Goal: Contribute content

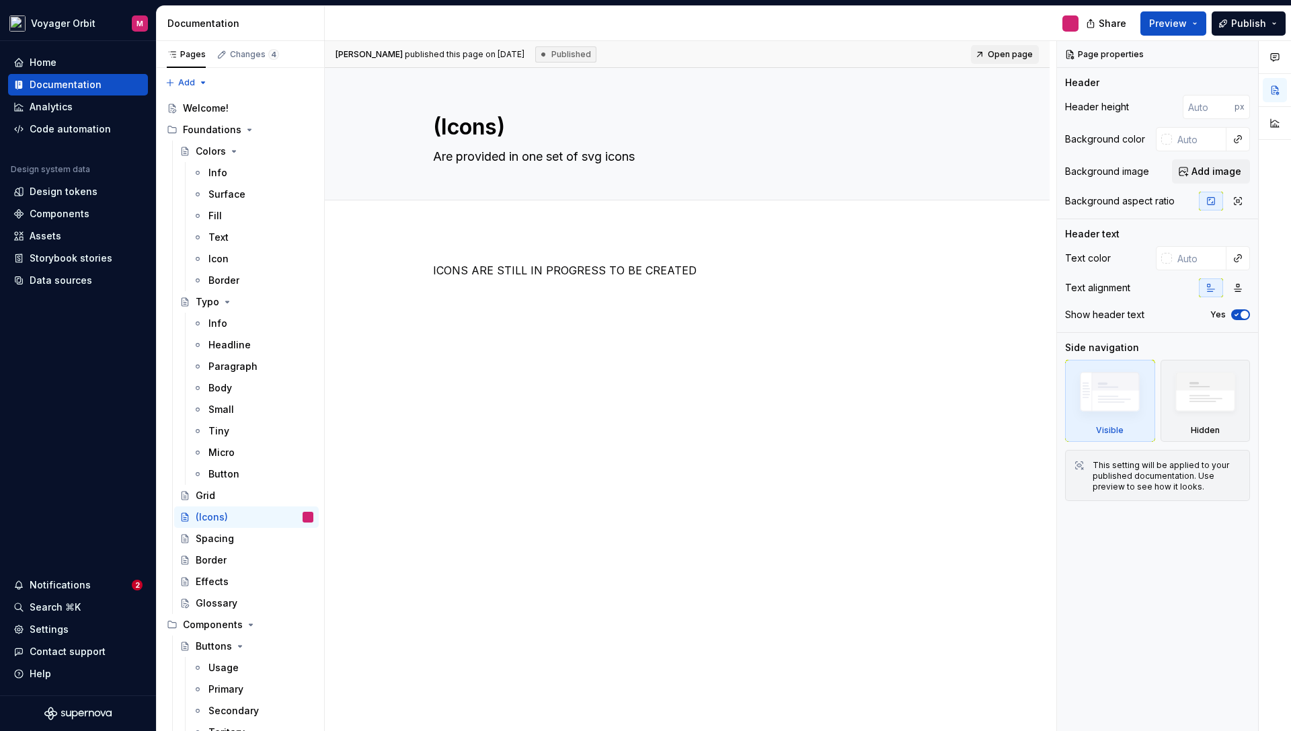
scroll to position [1, 0]
click at [77, 582] on div "Notifications" at bounding box center [60, 584] width 61 height 13
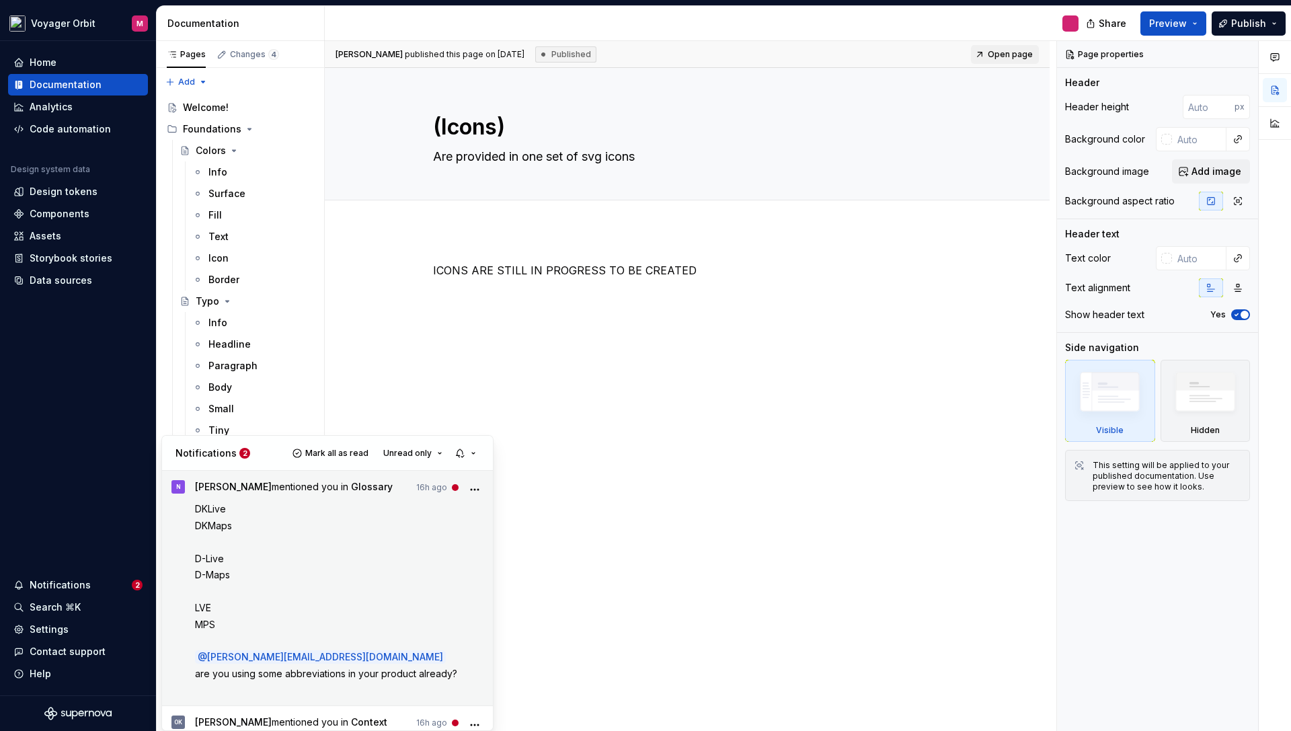
click at [209, 626] on span "MPS" at bounding box center [205, 624] width 20 height 11
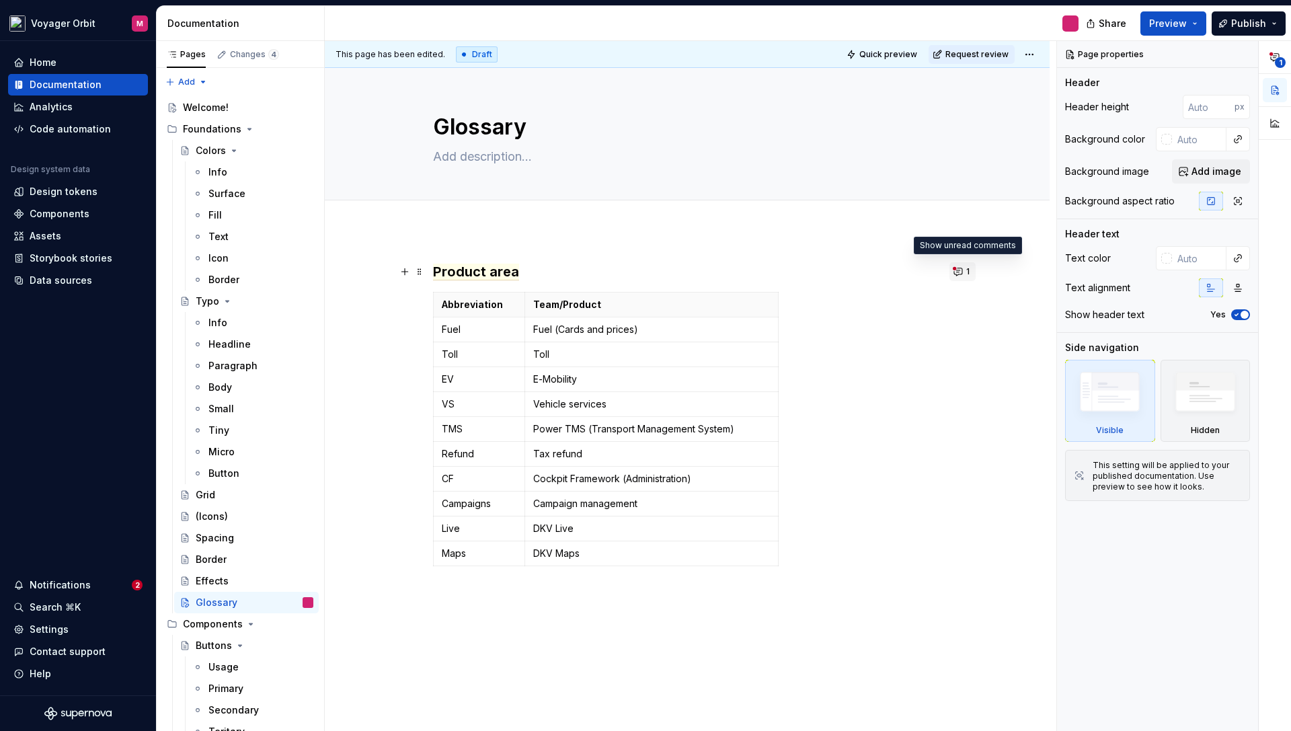
click at [966, 272] on button "1" at bounding box center [963, 271] width 26 height 19
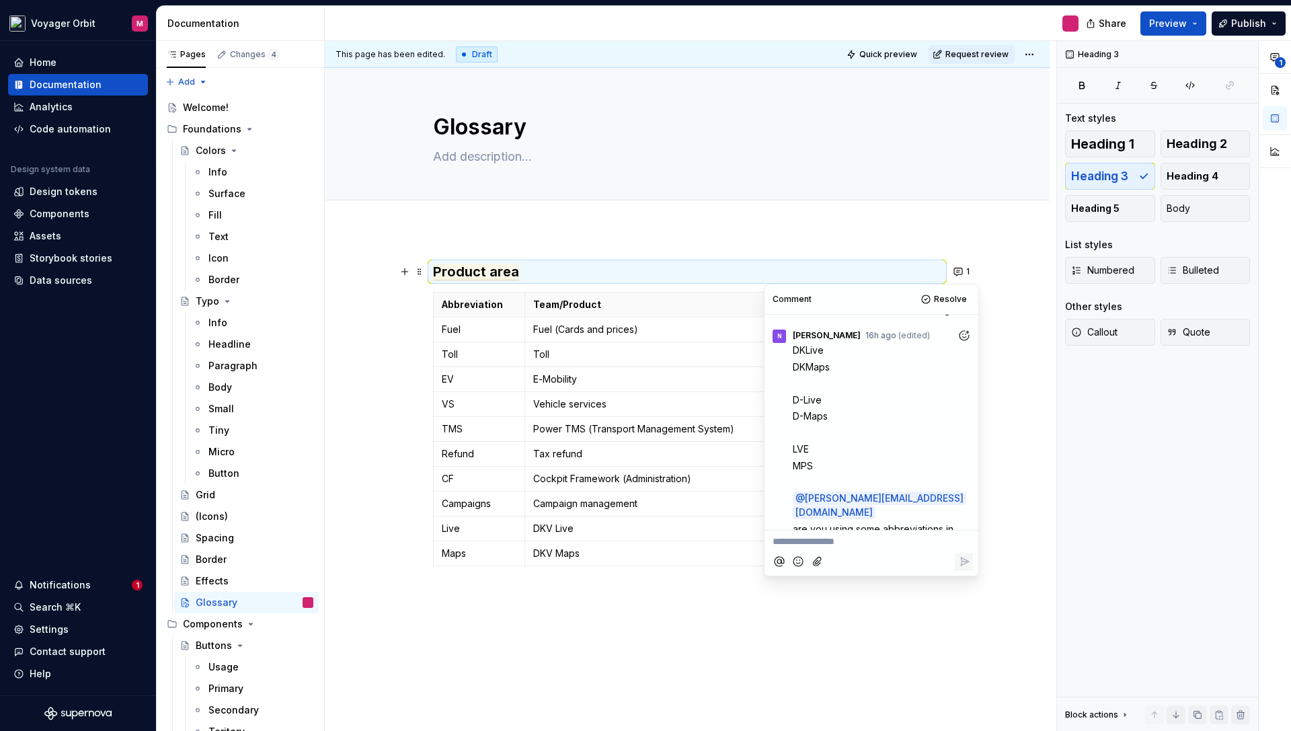
scroll to position [232, 0]
drag, startPoint x: 901, startPoint y: 502, endPoint x: 791, endPoint y: 490, distance: 110.9
click at [791, 490] on div "DKLive DKMaps D-Live D-Maps LVE MPS @ [PERSON_NAME][EMAIL_ADDRESS][DOMAIN_NAME]…" at bounding box center [871, 454] width 203 height 224
copy span "are you using some abbreviations in your product already?"
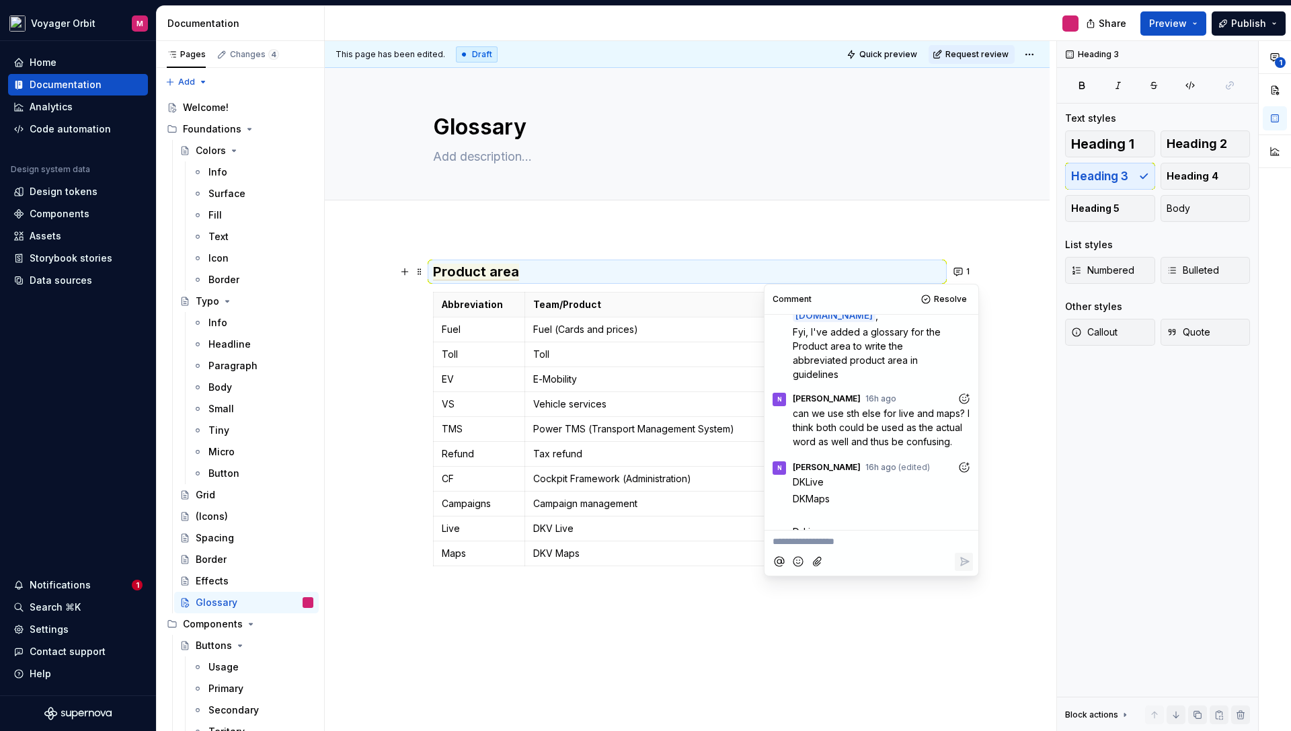
scroll to position [104, 0]
type textarea "*"
click at [608, 612] on div "This page has been edited. Draft Quick preview Request review Glossary Edit hea…" at bounding box center [691, 386] width 732 height 691
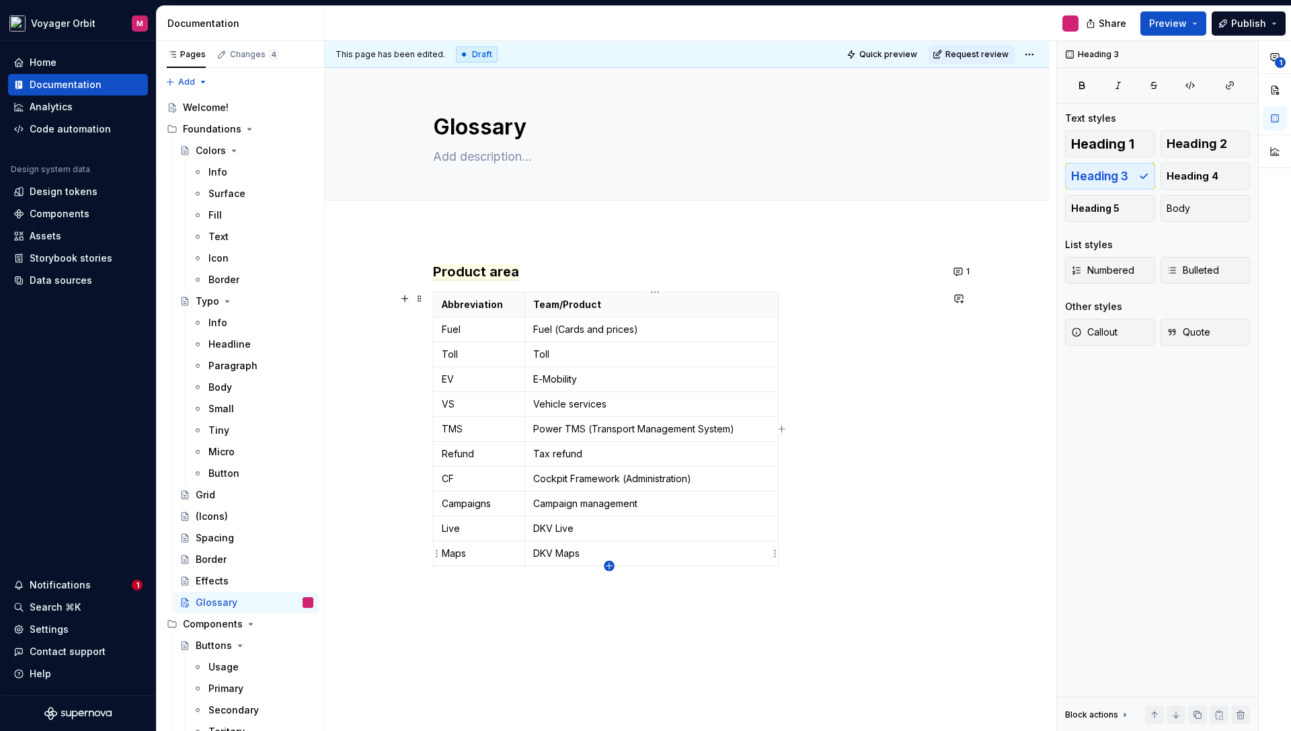
click at [610, 566] on icon "button" at bounding box center [609, 566] width 6 height 6
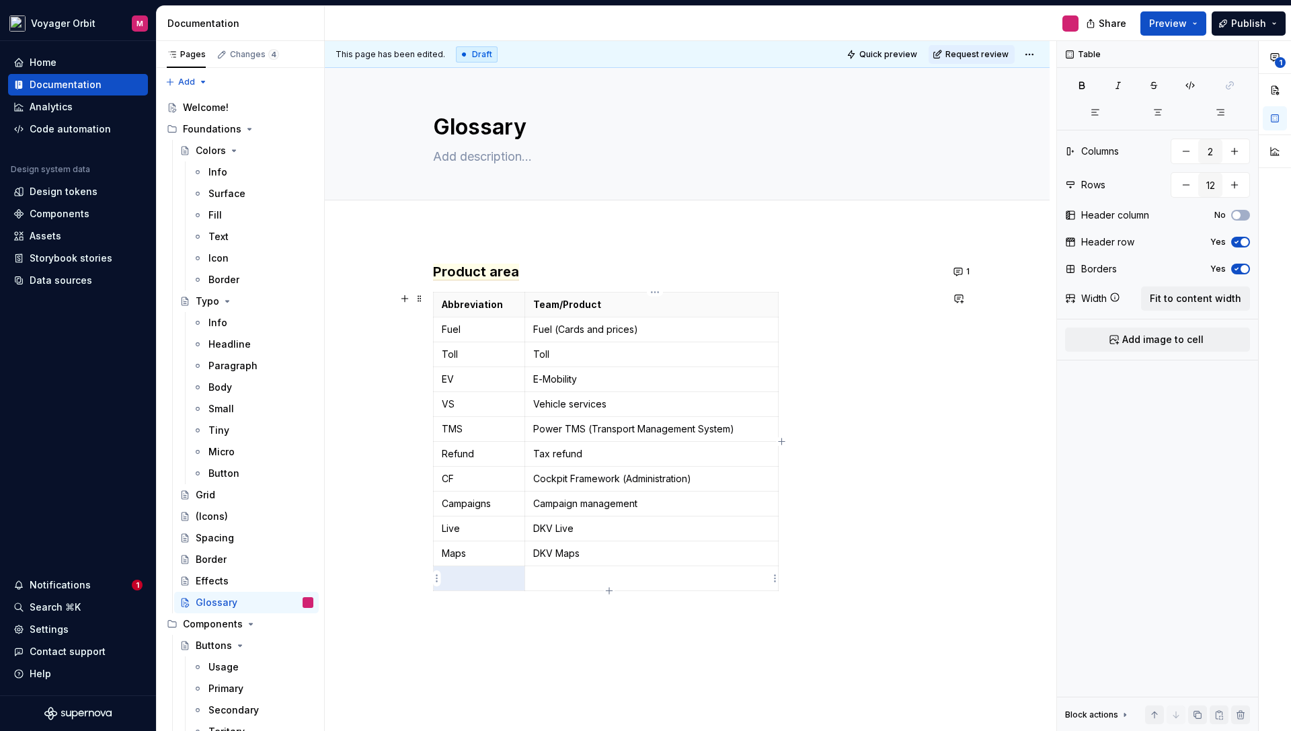
click at [542, 581] on p at bounding box center [651, 578] width 237 height 13
click at [478, 581] on p at bounding box center [479, 578] width 75 height 13
click at [558, 582] on p at bounding box center [651, 578] width 237 height 13
click at [608, 591] on icon "button" at bounding box center [609, 591] width 11 height 11
type input "13"
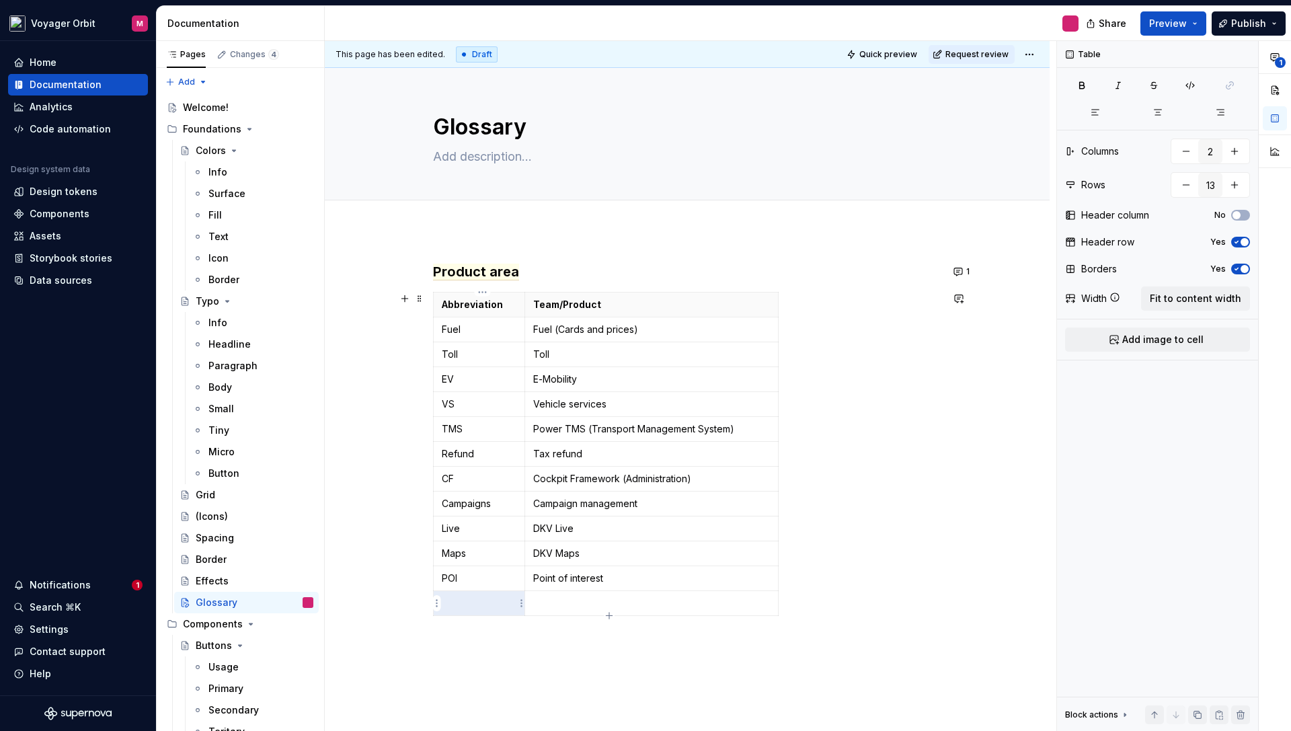
click at [484, 600] on p at bounding box center [479, 603] width 75 height 13
click at [558, 604] on p at bounding box center [651, 603] width 237 height 13
click at [522, 642] on div "This page has been edited. Draft Quick preview Request review Glossary Edit hea…" at bounding box center [691, 386] width 732 height 691
drag, startPoint x: 635, startPoint y: 578, endPoint x: 536, endPoint y: 580, distance: 98.9
click at [537, 574] on p "Point of interest" at bounding box center [651, 578] width 237 height 13
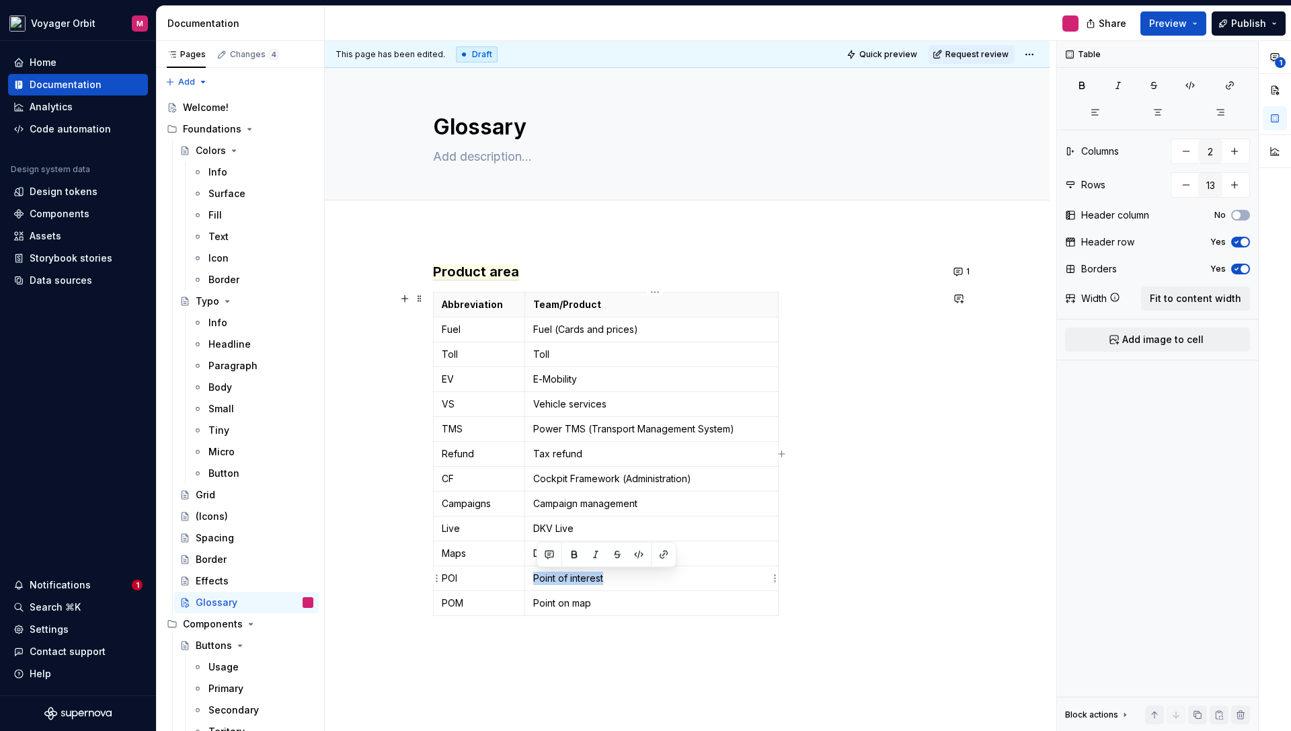
copy p "Point of interest"
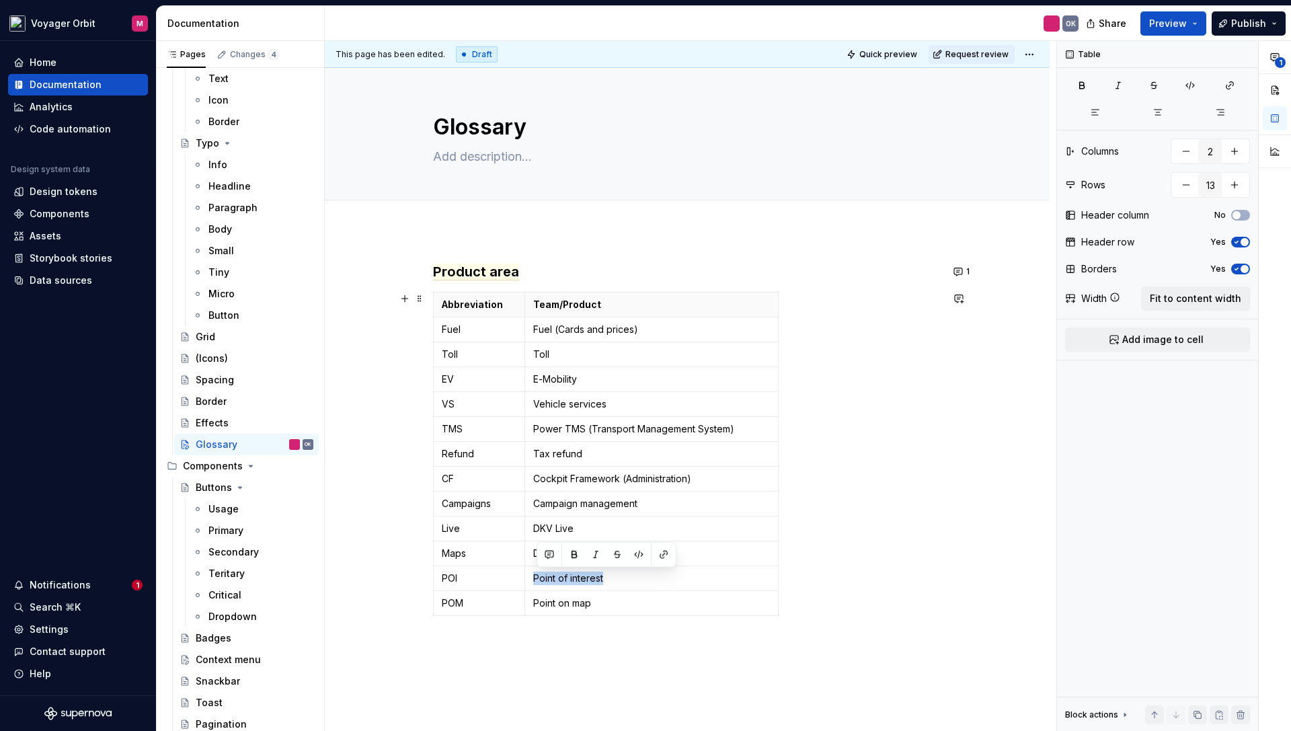
scroll to position [159, 0]
click at [967, 270] on button "1" at bounding box center [963, 271] width 26 height 19
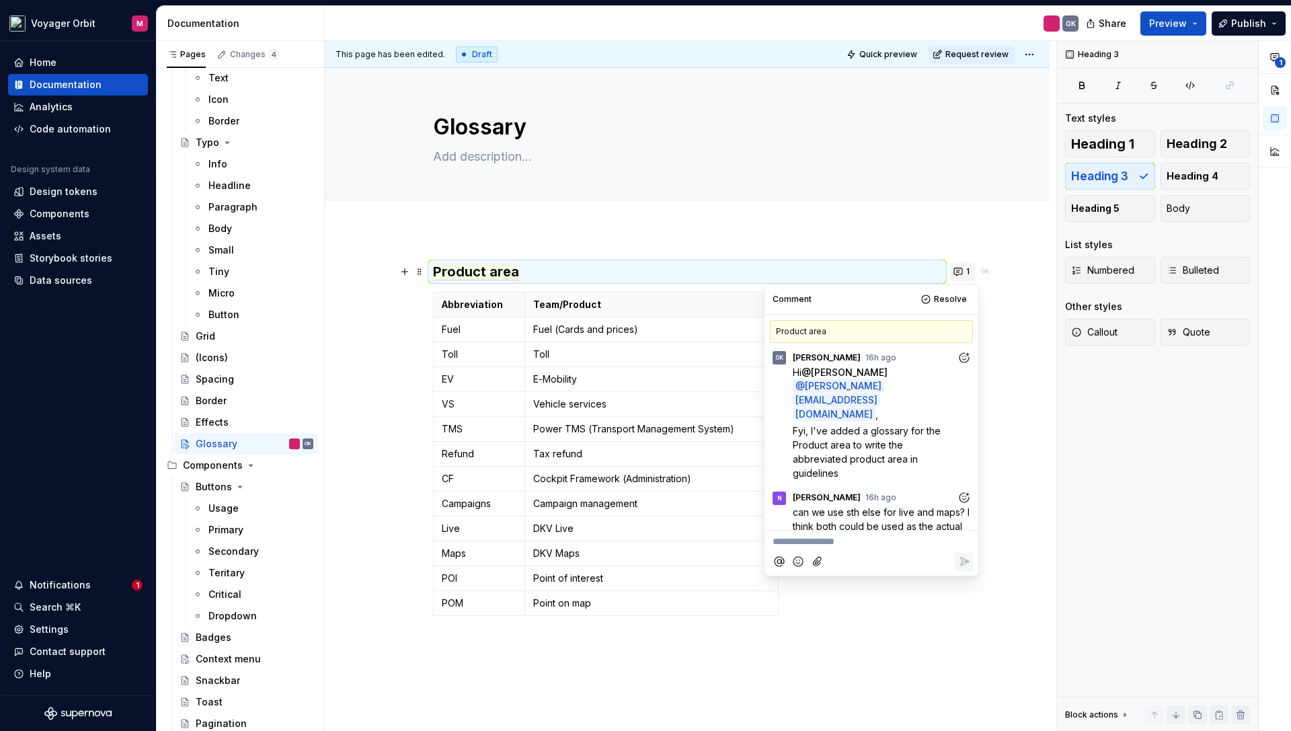
scroll to position [232, 0]
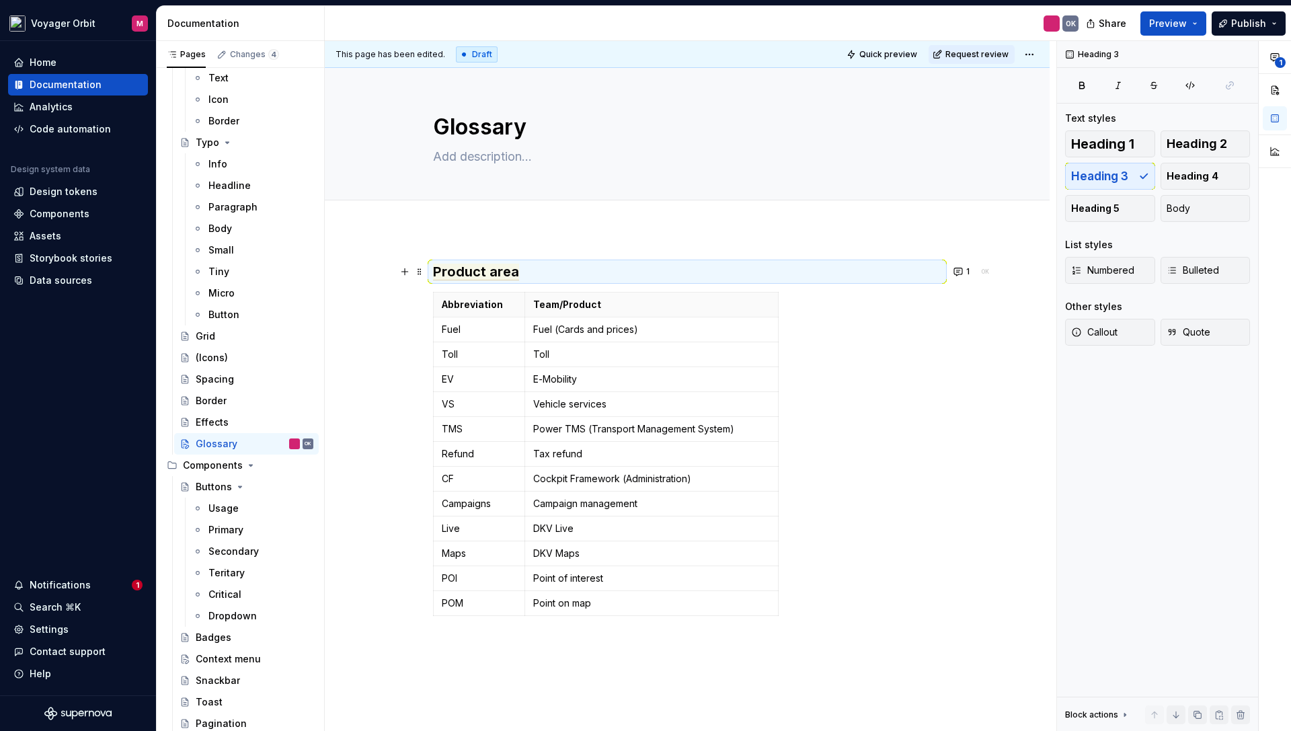
click at [566, 694] on div "Product area Abbreviation Team/Product Fuel Fuel (Cards and prices) Toll Toll E…" at bounding box center [687, 543] width 725 height 627
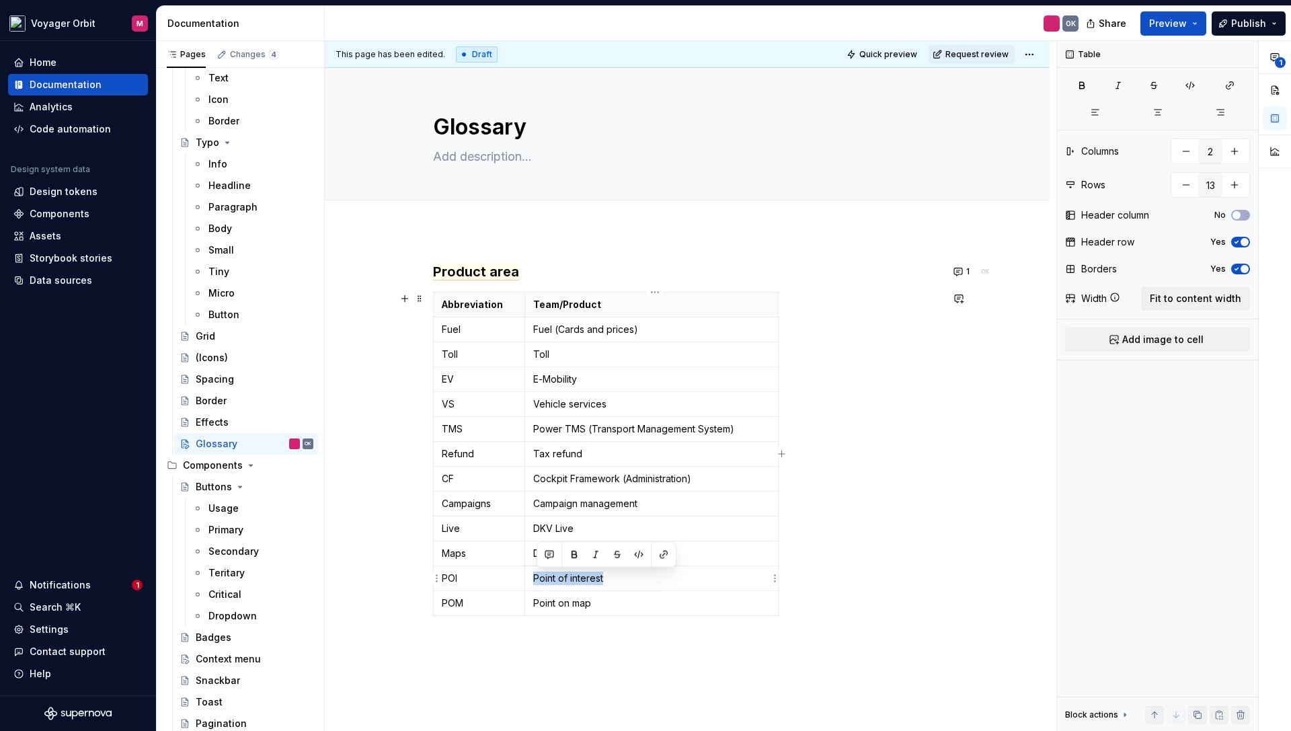
drag, startPoint x: 613, startPoint y: 579, endPoint x: 537, endPoint y: 578, distance: 75.3
click at [538, 577] on p "Point of interest" at bounding box center [651, 578] width 237 height 13
copy p "Point of interest"
click at [609, 607] on p "Point on map" at bounding box center [651, 603] width 237 height 13
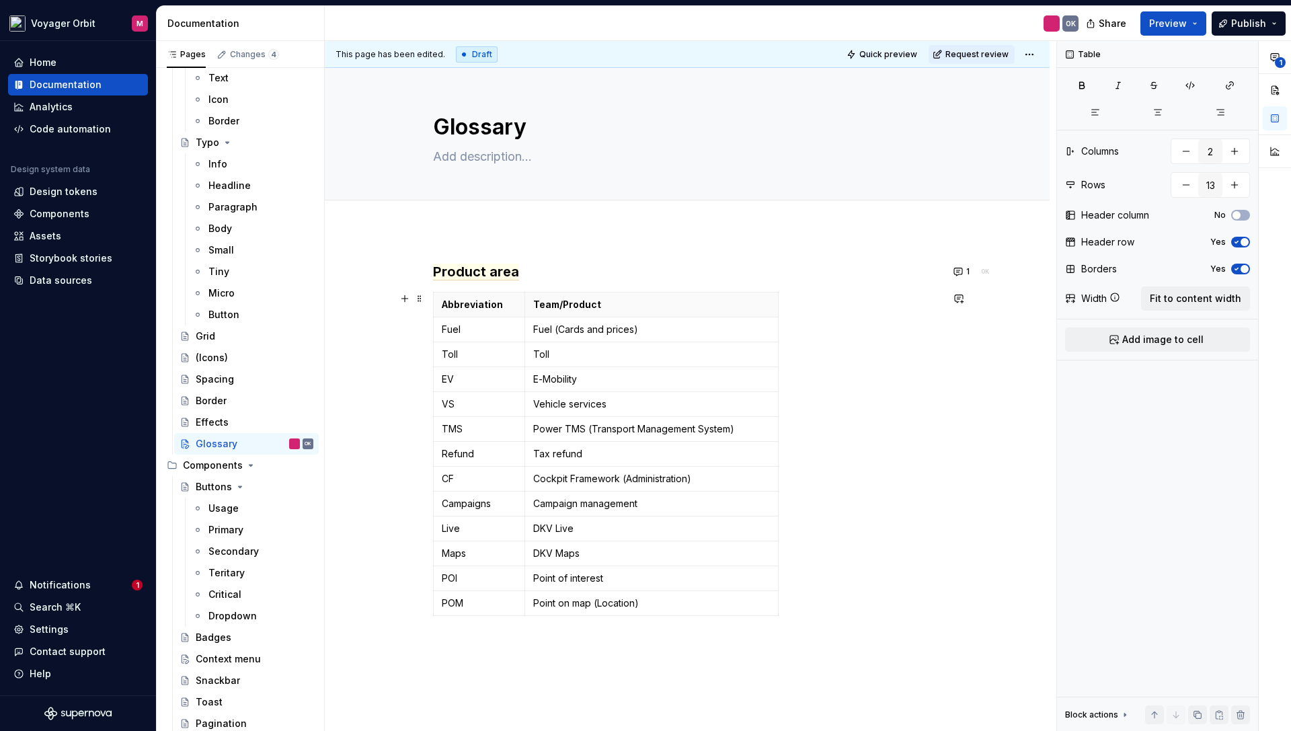
click at [624, 578] on p "Point of interest" at bounding box center [651, 578] width 237 height 13
click at [609, 578] on p "Point of interest" at bounding box center [651, 578] width 237 height 13
drag, startPoint x: 598, startPoint y: 601, endPoint x: 703, endPoint y: 602, distance: 104.9
click at [703, 602] on p "Point on map (Location)" at bounding box center [651, 603] width 237 height 13
click at [498, 667] on div "Product area Abbreviation Team/Product Fuel Fuel (Cards and prices) Toll Toll E…" at bounding box center [687, 543] width 725 height 627
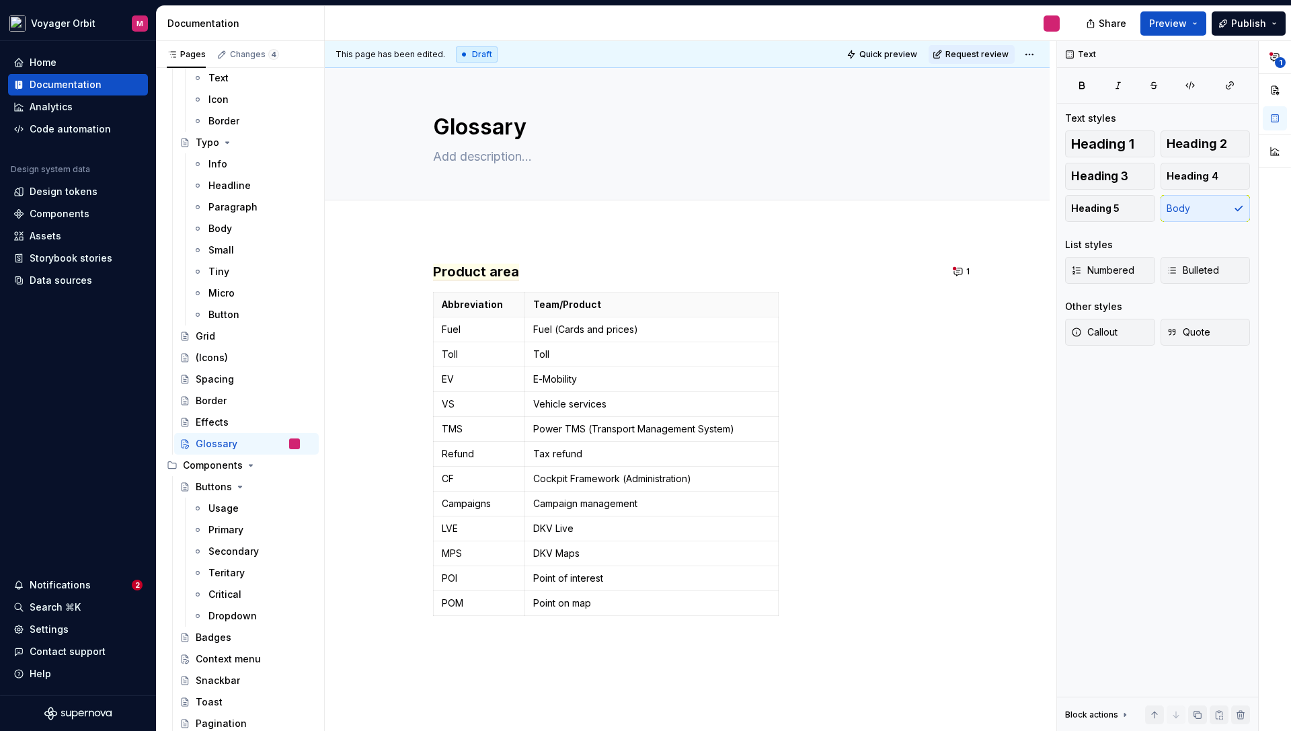
type textarea "*"
